Goal: Information Seeking & Learning: Understand process/instructions

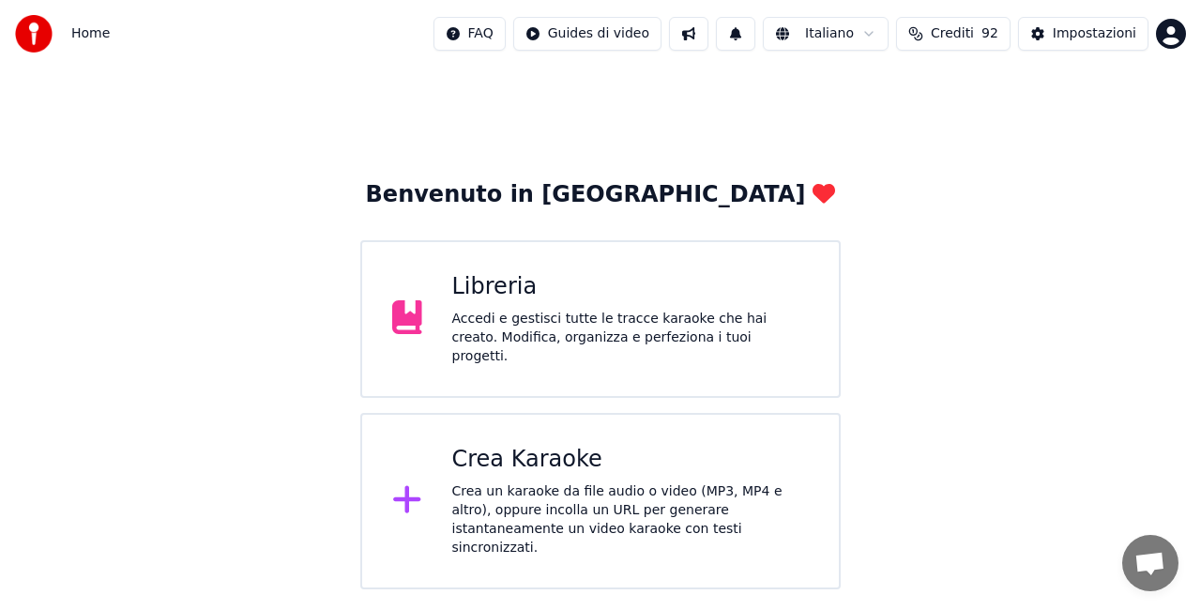
click at [494, 461] on div "Crea Karaoke" at bounding box center [631, 460] width 358 height 30
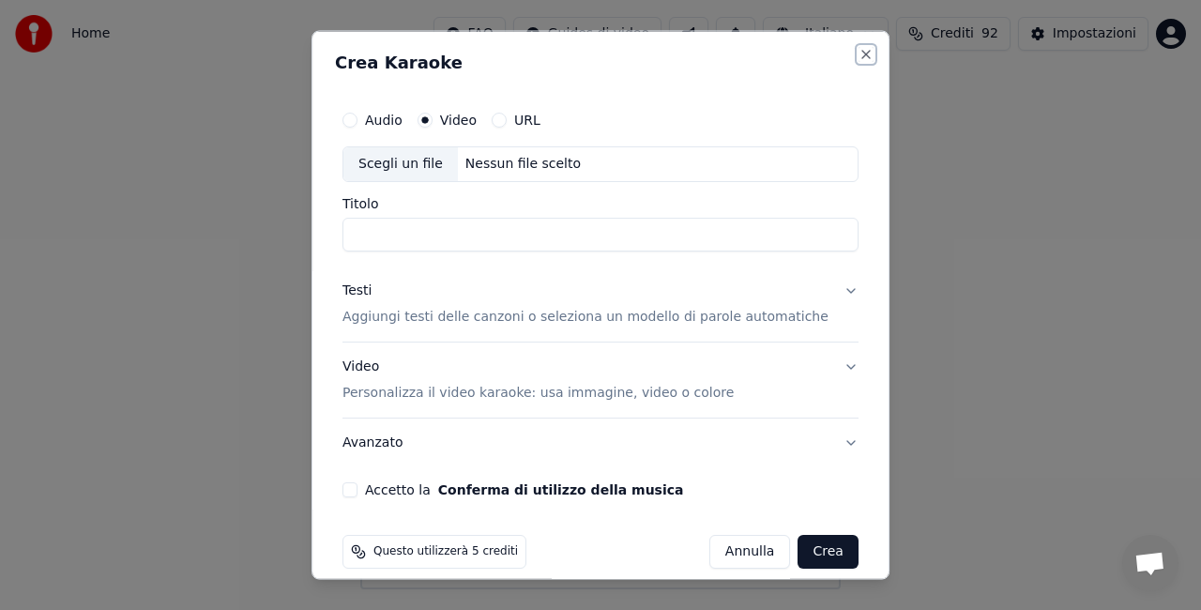
click at [859, 54] on button "Close" at bounding box center [866, 54] width 15 height 15
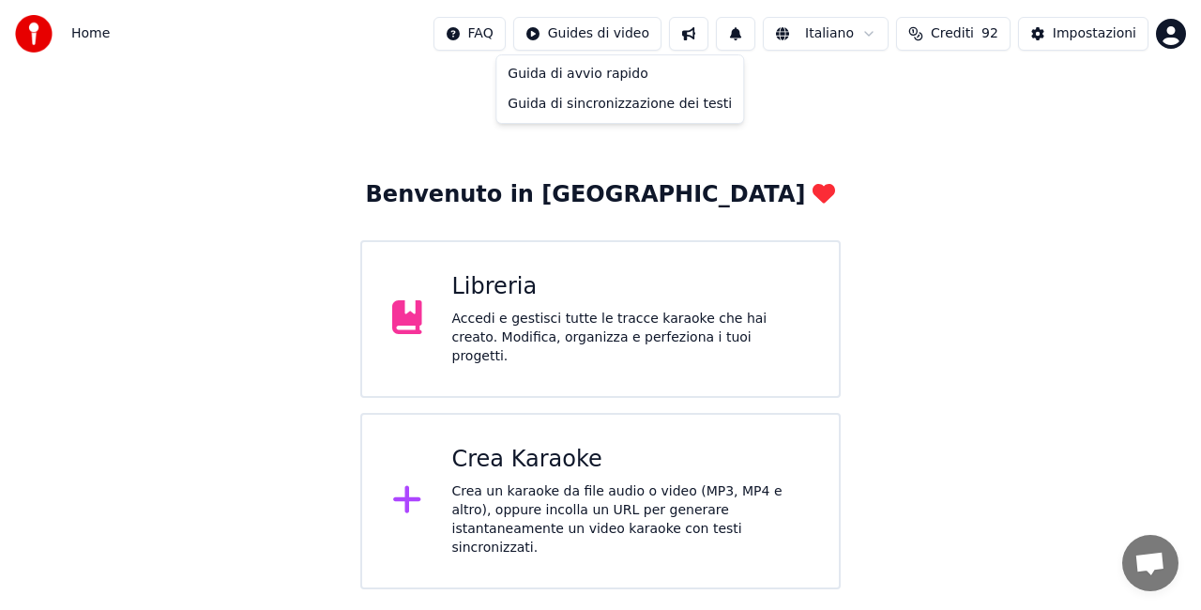
click at [584, 32] on html "Home FAQ Guides di video Italiano Crediti 92 Impostazioni Benvenuto in Youka Li…" at bounding box center [600, 294] width 1201 height 589
click at [586, 105] on div "Guida di sincronizzazione dei testi" at bounding box center [619, 104] width 239 height 30
